Goal: Transaction & Acquisition: Purchase product/service

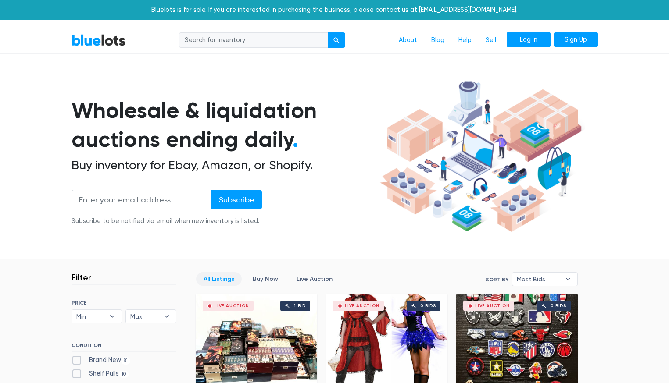
click at [526, 39] on link "Log In" at bounding box center [528, 40] width 44 height 16
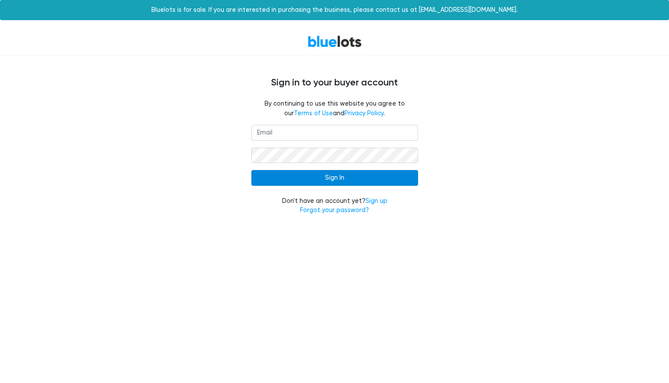
type input "[EMAIL_ADDRESS][DOMAIN_NAME]"
click at [314, 176] on input "Sign In" at bounding box center [334, 178] width 167 height 16
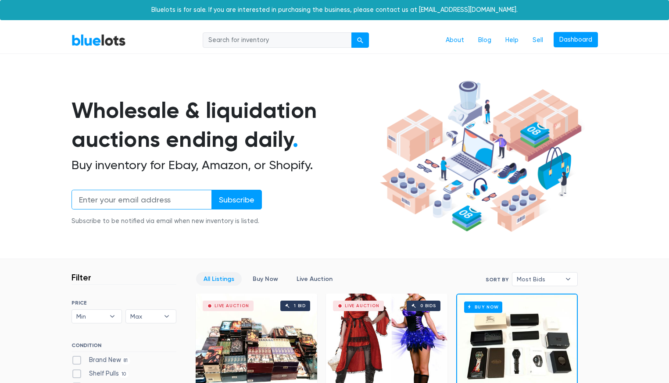
click at [149, 199] on input "email" at bounding box center [141, 200] width 140 height 20
click at [36, 223] on section "Wholesale & liquidation auctions ending daily . Buy inventory for Ebay, Amazon,…" at bounding box center [334, 168] width 669 height 183
click at [108, 206] on input "email" at bounding box center [141, 200] width 140 height 20
type input "Rarelyrandomeclectics@gmail.com"
click at [246, 199] on input "Subscribe" at bounding box center [236, 200] width 50 height 20
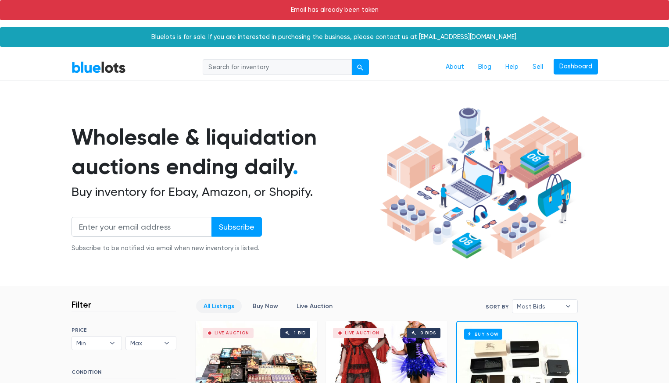
click at [246, 66] on input "search" at bounding box center [277, 67] width 149 height 16
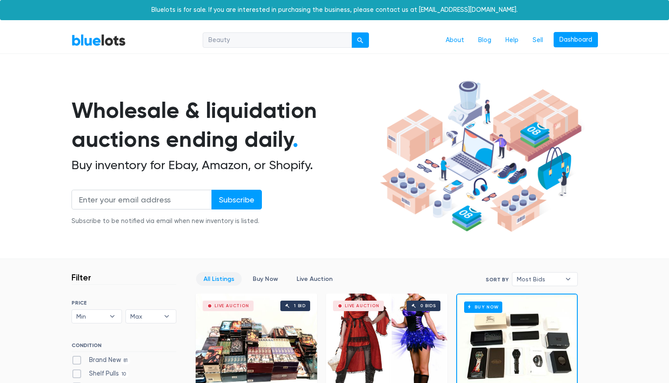
type input "Beauty"
click at [351, 32] on button "submit" at bounding box center [360, 40] width 18 height 16
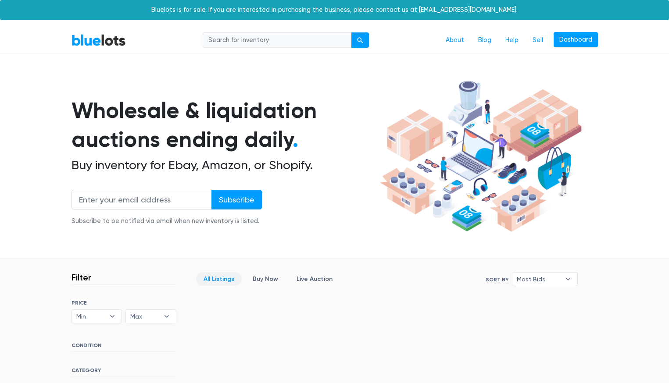
scroll to position [24, 0]
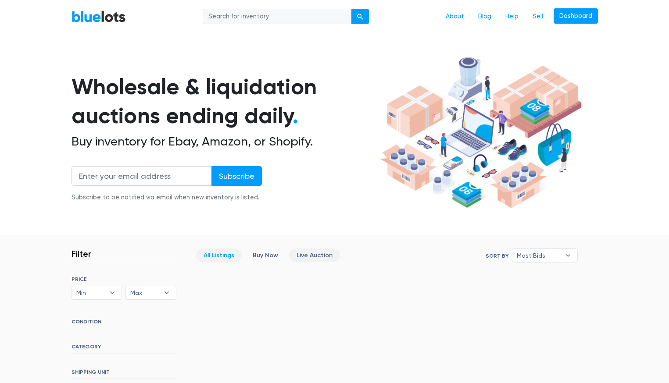
click at [314, 250] on link "Live Auction" at bounding box center [314, 256] width 51 height 14
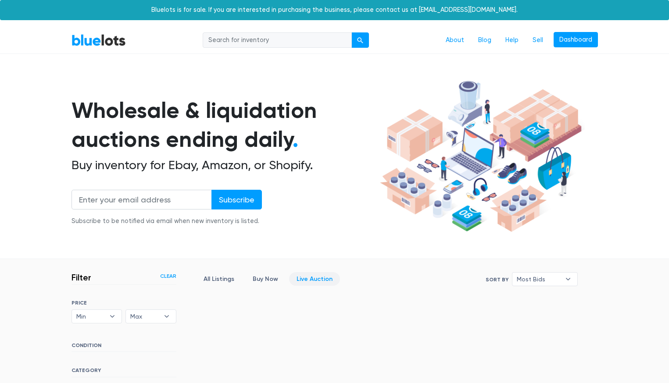
click at [239, 34] on input "search" at bounding box center [277, 40] width 149 height 16
type input "makeup"
click at [351, 32] on button "submit" at bounding box center [360, 40] width 18 height 16
click at [243, 41] on input "search" at bounding box center [277, 40] width 149 height 16
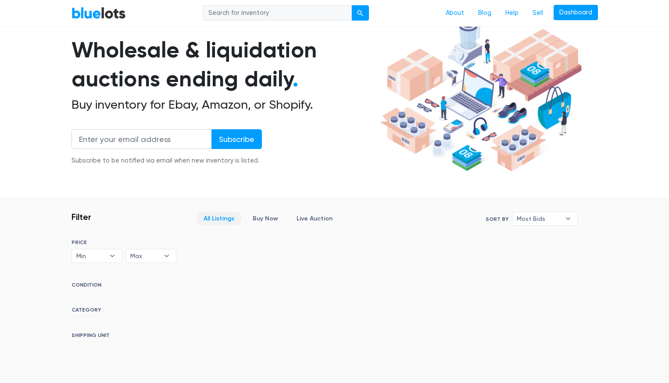
scroll to position [62, 0]
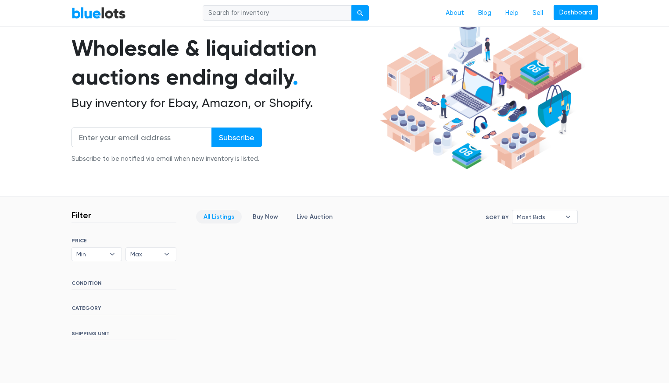
click at [80, 306] on h6 "CATEGORY" at bounding box center [123, 310] width 105 height 10
click at [93, 310] on h6 "CATEGORY" at bounding box center [123, 310] width 105 height 10
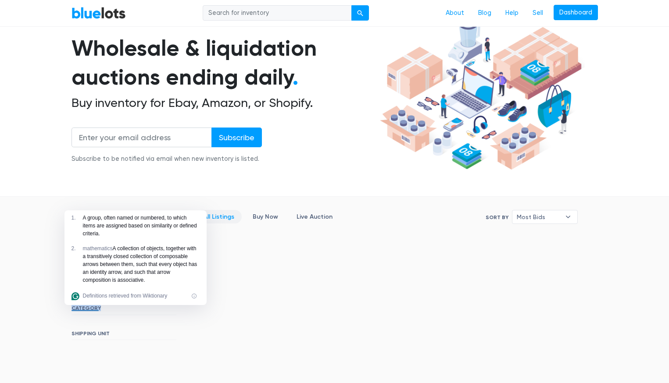
click at [87, 13] on link "BlueLots" at bounding box center [98, 13] width 54 height 13
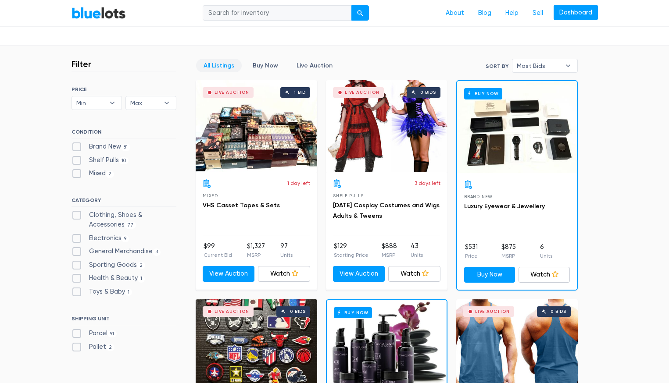
scroll to position [215, 0]
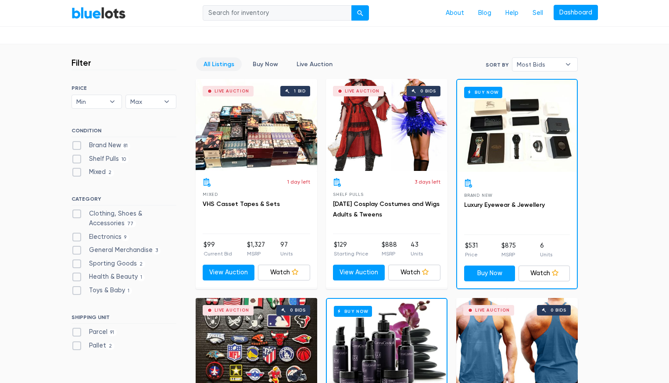
click at [97, 279] on label "Health & Beauty 1" at bounding box center [108, 277] width 74 height 10
click at [77, 278] on Beauty"] "Health & Beauty 1" at bounding box center [74, 275] width 6 height 6
checkbox Beauty"] "true"
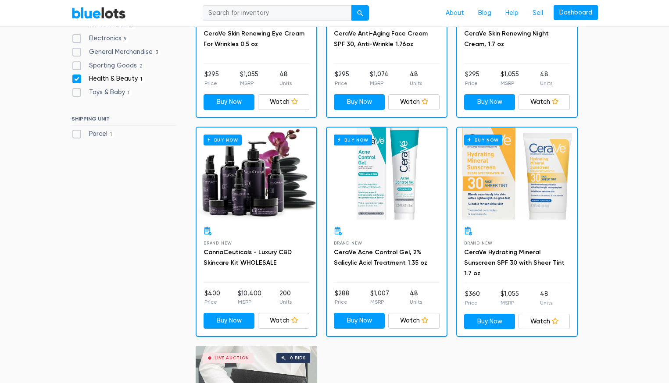
scroll to position [190, 0]
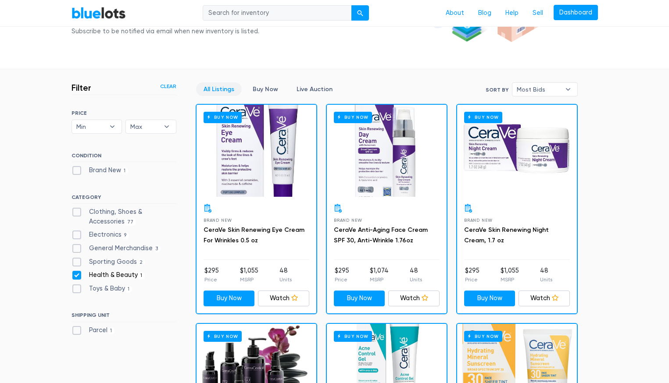
click at [73, 276] on label "Health & Beauty 1" at bounding box center [108, 275] width 74 height 10
click at [73, 276] on Beauty"] "Health & Beauty 1" at bounding box center [74, 273] width 6 height 6
checkbox Beauty"] "false"
click at [75, 250] on label "General Merchandise 3" at bounding box center [115, 249] width 89 height 10
click at [75, 249] on Merchandise"] "General Merchandise 3" at bounding box center [74, 247] width 6 height 6
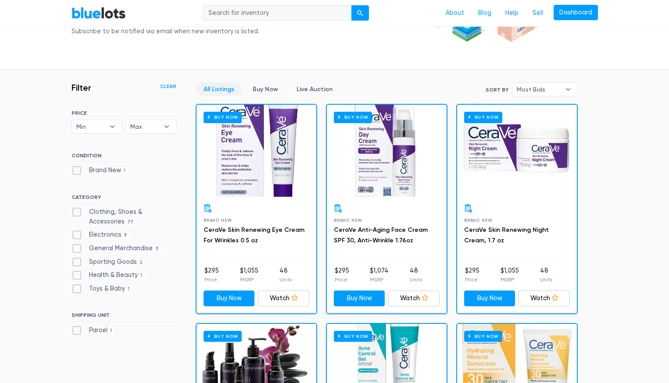
checkbox Merchandise"] "true"
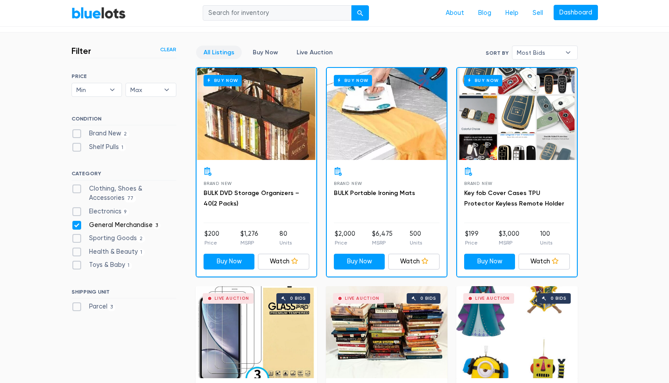
scroll to position [355, 0]
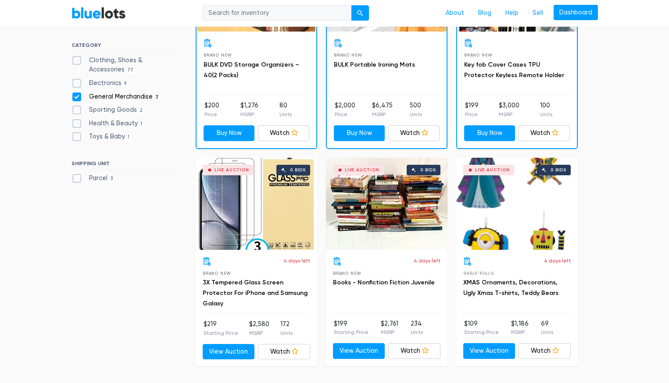
click at [76, 97] on label "General Merchandise 3" at bounding box center [115, 97] width 89 height 10
click at [76, 97] on Merchandise"] "General Merchandise 3" at bounding box center [74, 95] width 6 height 6
checkbox Merchandise"] "false"
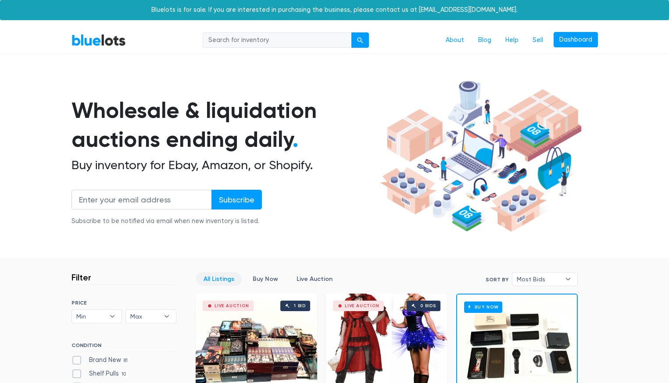
scroll to position [236, 0]
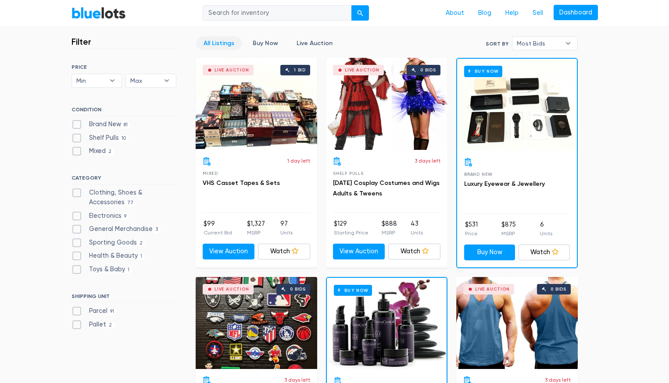
click at [72, 311] on label "Parcel 91" at bounding box center [94, 311] width 46 height 10
click at [72, 311] on input "Parcel 91" at bounding box center [74, 309] width 6 height 6
checkbox input "true"
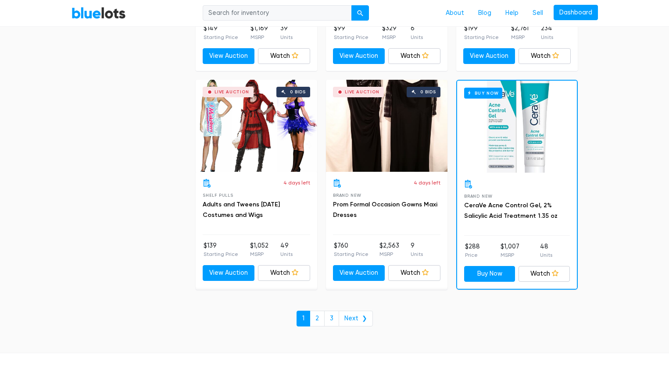
scroll to position [3640, 0]
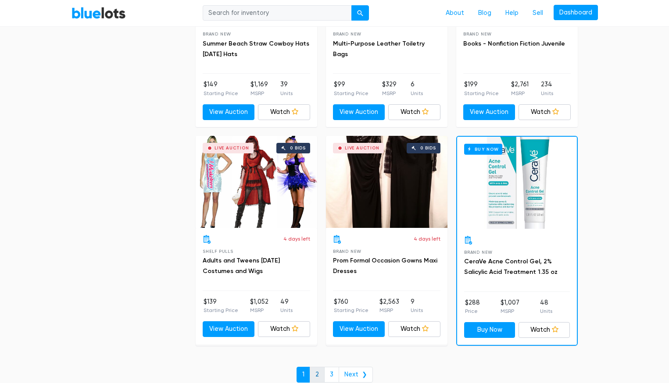
click at [318, 372] on link "2" at bounding box center [317, 375] width 15 height 16
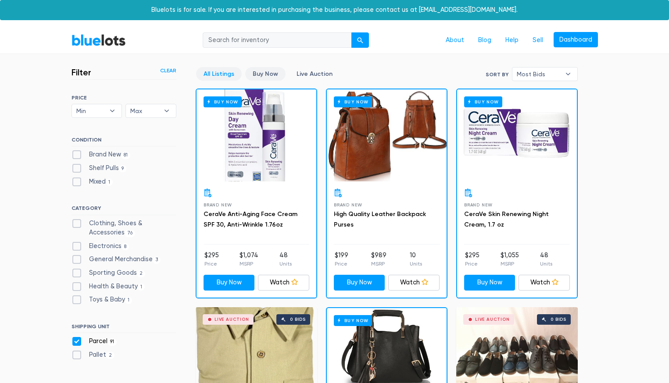
click at [261, 76] on link "Buy Now" at bounding box center [265, 74] width 40 height 14
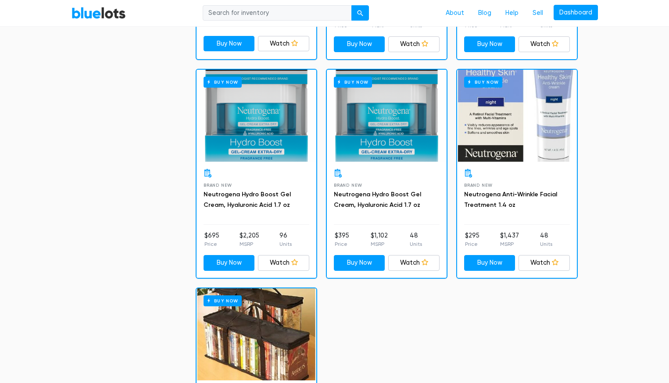
scroll to position [2196, 0]
